Goal: Navigation & Orientation: Go to known website

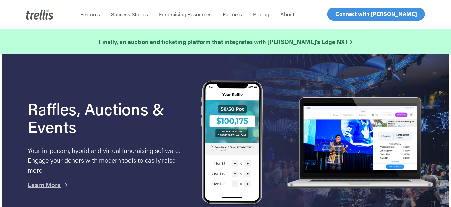
click at [346, 15] on span "Log In" at bounding box center [343, 14] width 16 height 8
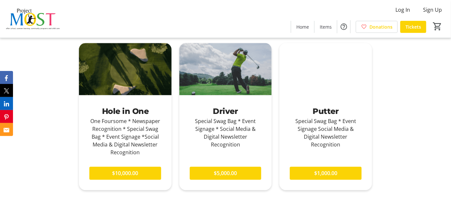
scroll to position [585, 0]
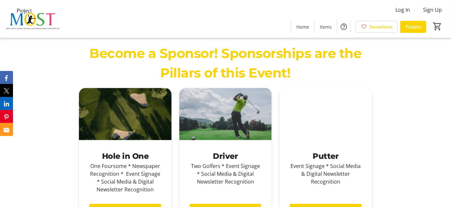
scroll to position [553, 0]
